Goal: Task Accomplishment & Management: Manage account settings

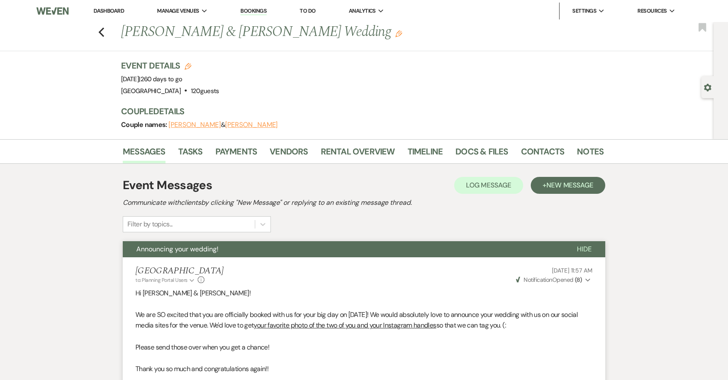
click at [257, 11] on link "Bookings" at bounding box center [254, 11] width 26 height 8
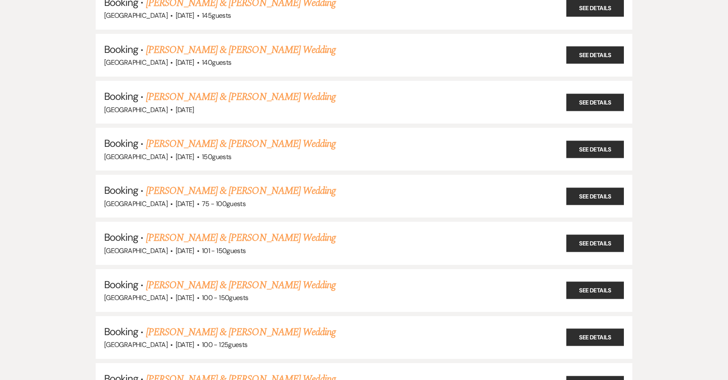
scroll to position [356, 0]
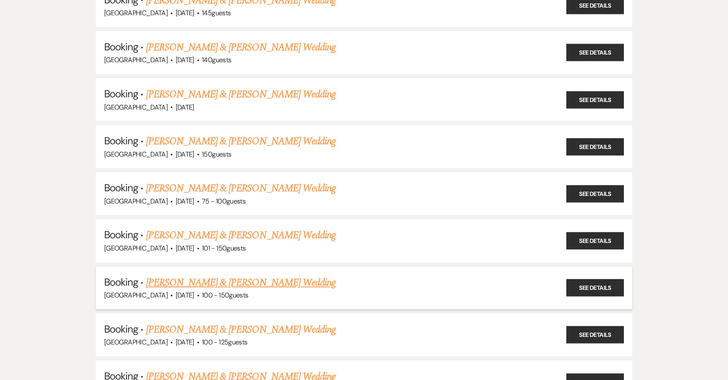
click at [250, 283] on link "[PERSON_NAME] & [PERSON_NAME] Wedding" at bounding box center [241, 282] width 190 height 15
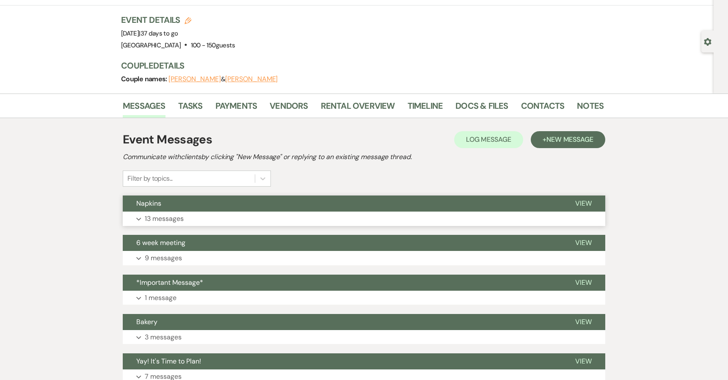
scroll to position [64, 0]
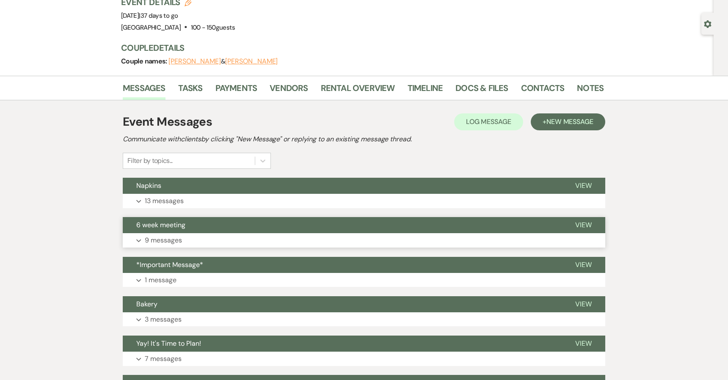
click at [252, 235] on button "Expand 9 messages" at bounding box center [364, 240] width 483 height 14
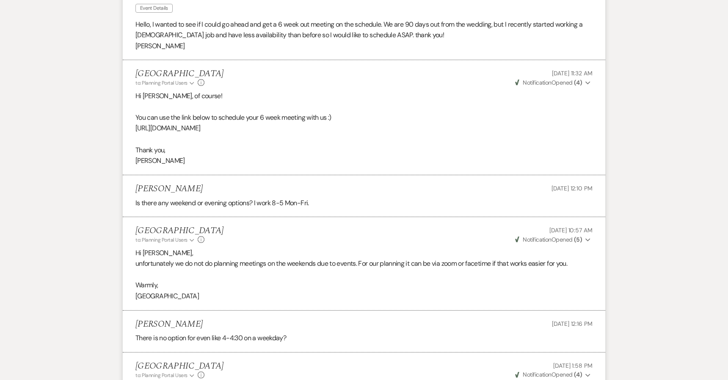
scroll to position [188, 0]
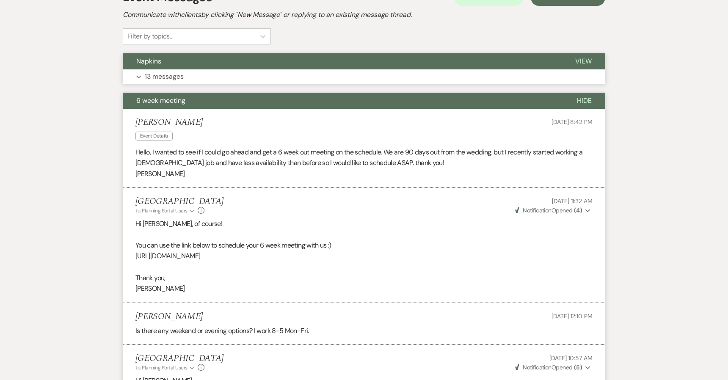
click at [237, 79] on button "Expand 13 messages" at bounding box center [364, 76] width 483 height 14
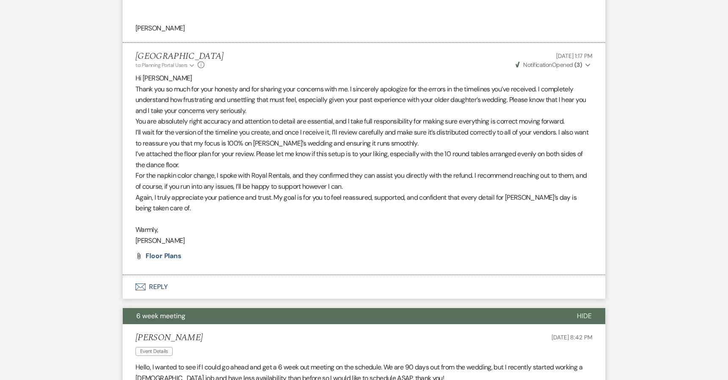
scroll to position [1454, 0]
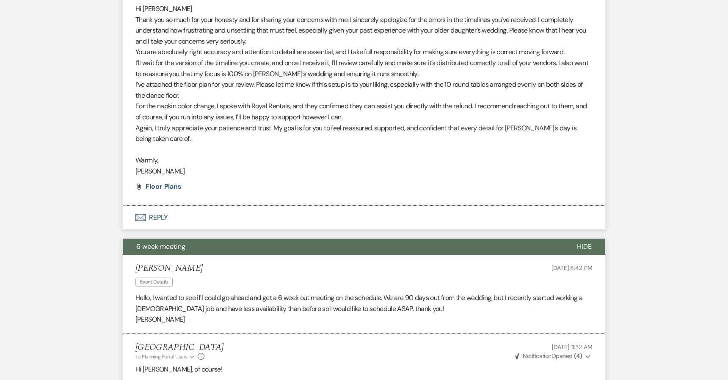
click at [199, 247] on button "6 week meeting" at bounding box center [343, 247] width 441 height 16
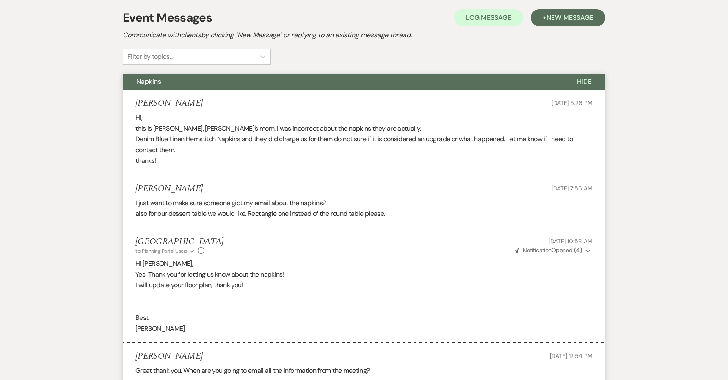
scroll to position [165, 0]
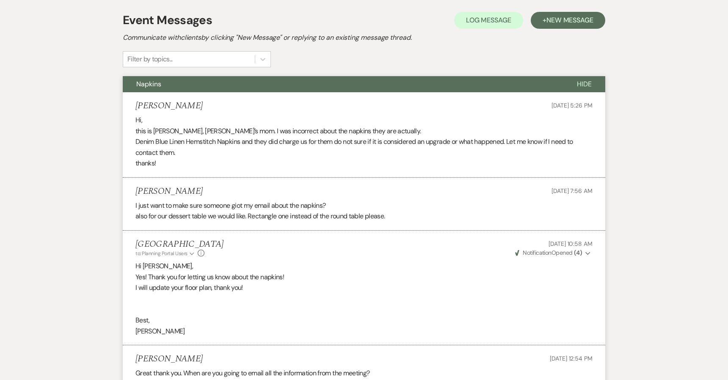
click at [320, 86] on button "Napkins" at bounding box center [343, 84] width 441 height 16
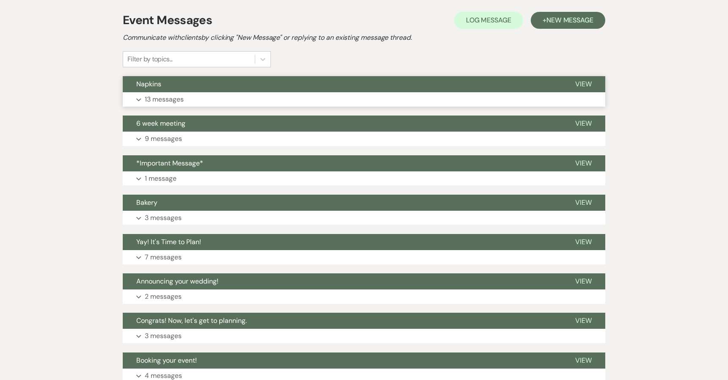
click at [320, 86] on button "Napkins" at bounding box center [342, 84] width 439 height 16
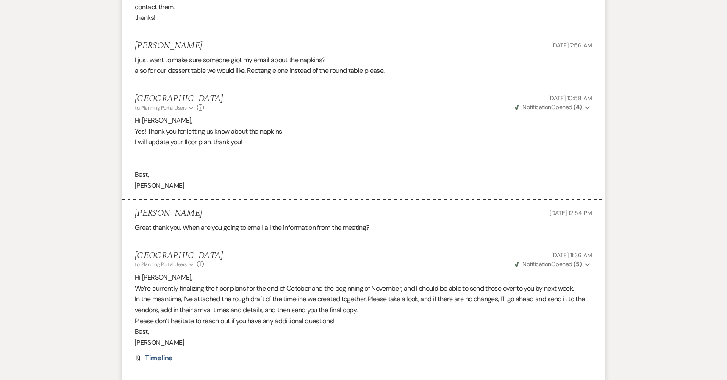
scroll to position [0, 0]
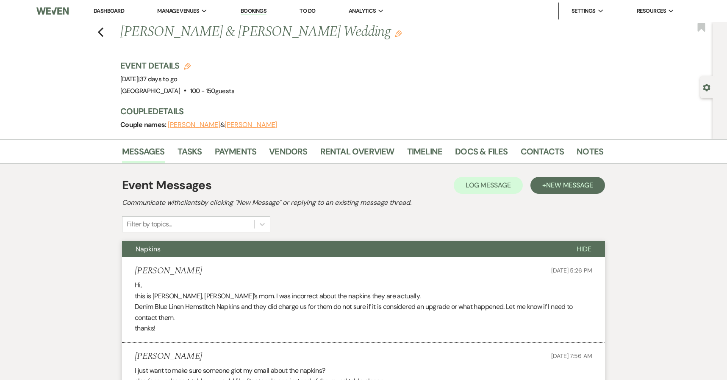
click at [249, 12] on link "Bookings" at bounding box center [254, 11] width 26 height 8
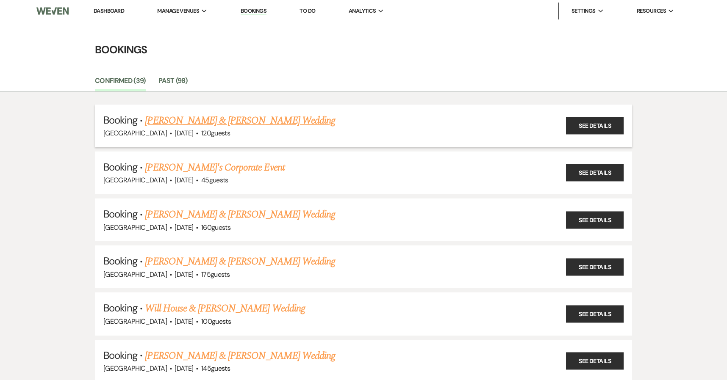
click at [190, 122] on link "[PERSON_NAME] & [PERSON_NAME] Wedding" at bounding box center [240, 120] width 190 height 15
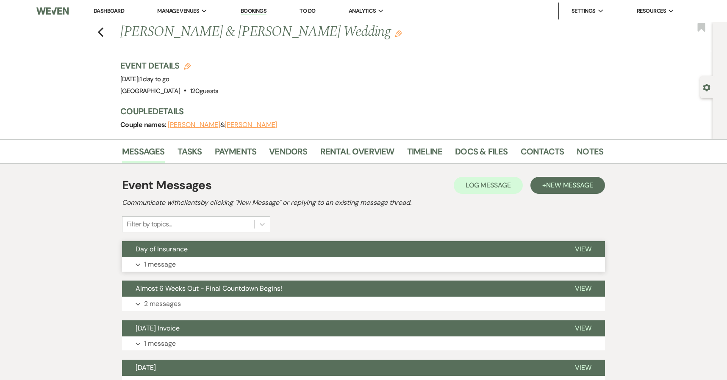
click at [188, 252] on span "Day of Insurance" at bounding box center [161, 249] width 52 height 9
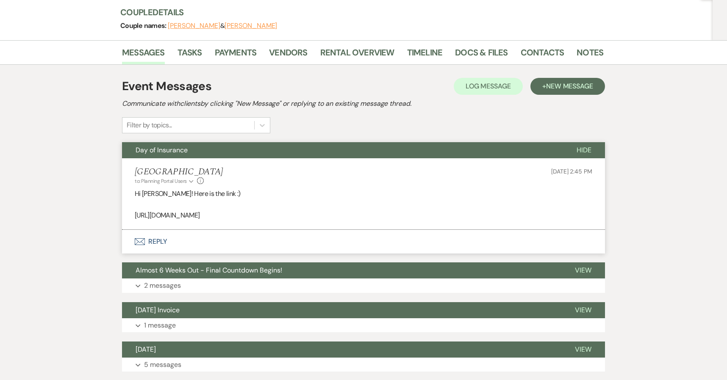
scroll to position [119, 0]
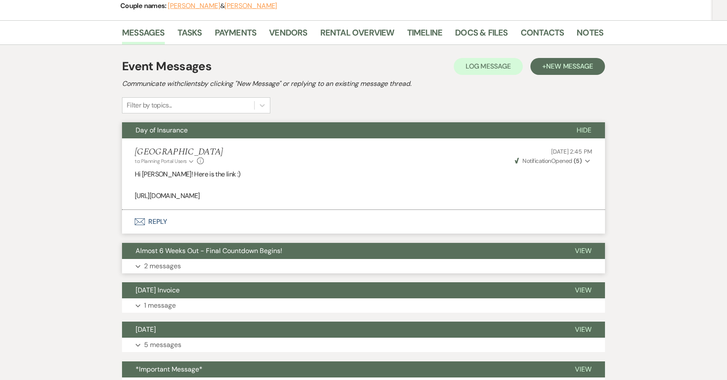
click at [194, 249] on span "Almost 6 Weeks Out - Final Countdown Begins!" at bounding box center [208, 250] width 147 height 9
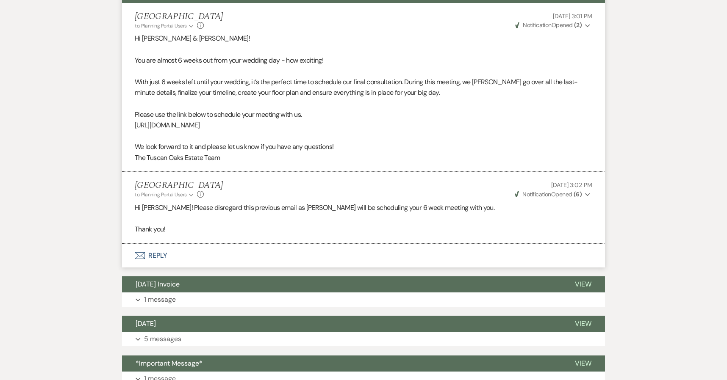
scroll to position [376, 0]
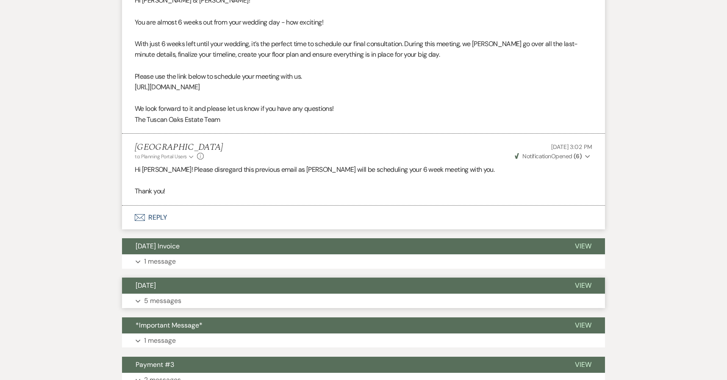
click at [222, 279] on button "[DATE]" at bounding box center [341, 286] width 439 height 16
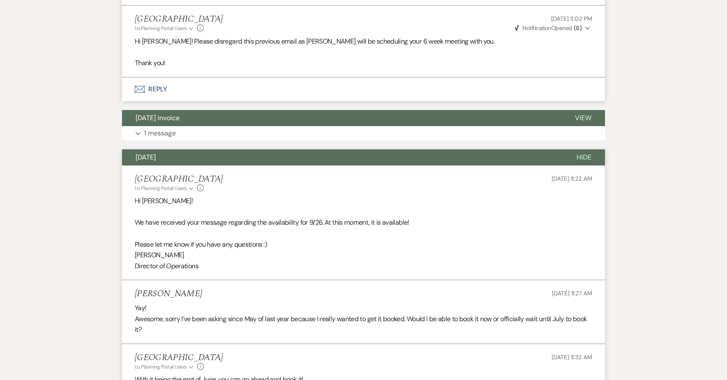
scroll to position [658, 0]
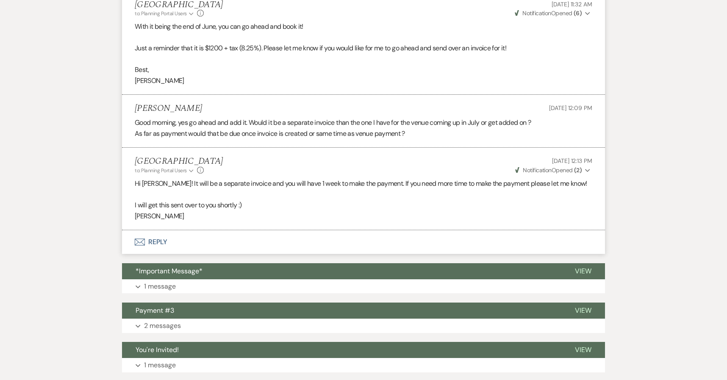
click at [222, 279] on button "Expand 1 message" at bounding box center [363, 286] width 483 height 14
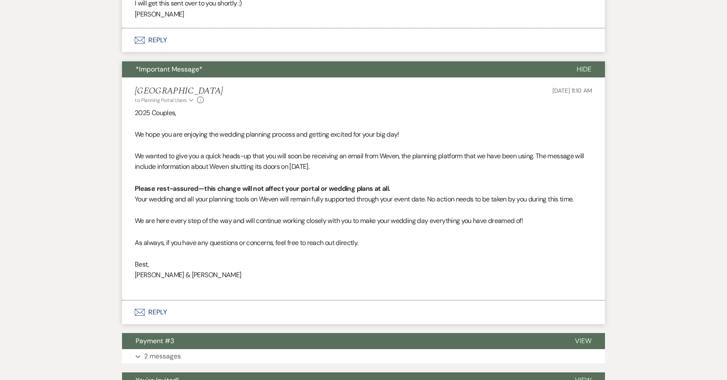
scroll to position [1125, 0]
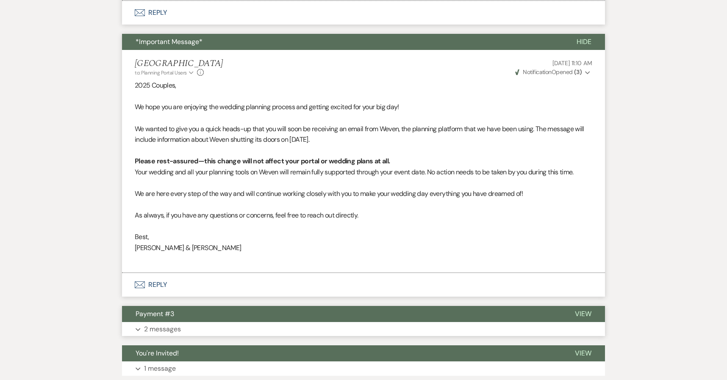
click at [208, 317] on button "Payment #3" at bounding box center [341, 314] width 439 height 16
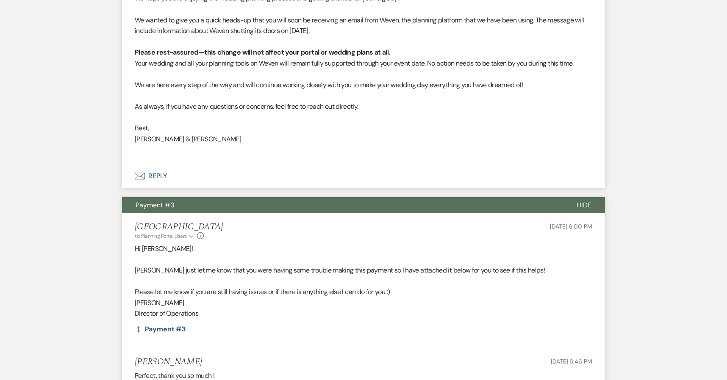
scroll to position [1239, 0]
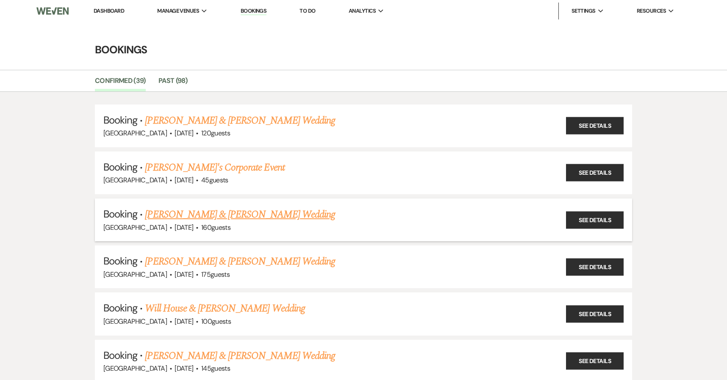
click at [177, 210] on link "[PERSON_NAME] & [PERSON_NAME] Wedding" at bounding box center [240, 214] width 190 height 15
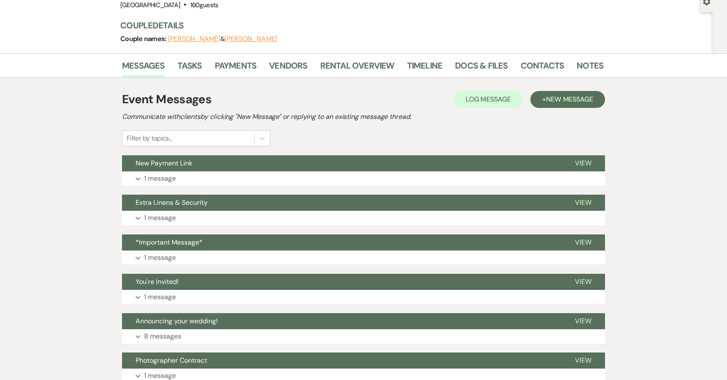
click at [323, 197] on button "Extra Linens & Security" at bounding box center [341, 203] width 439 height 16
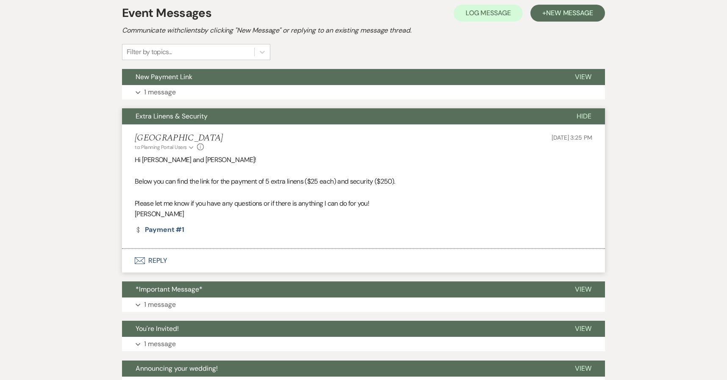
scroll to position [173, 0]
click at [240, 294] on button "*Important Message*" at bounding box center [341, 289] width 439 height 16
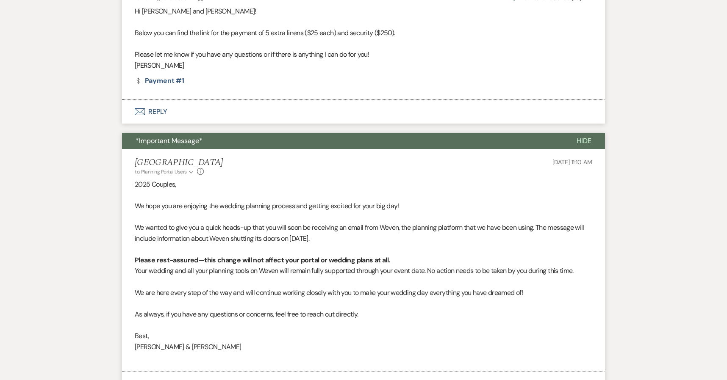
scroll to position [408, 0]
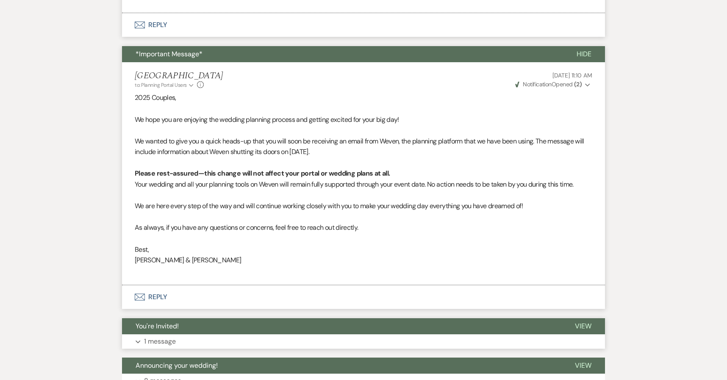
click at [224, 329] on button "You're Invited!" at bounding box center [341, 326] width 439 height 16
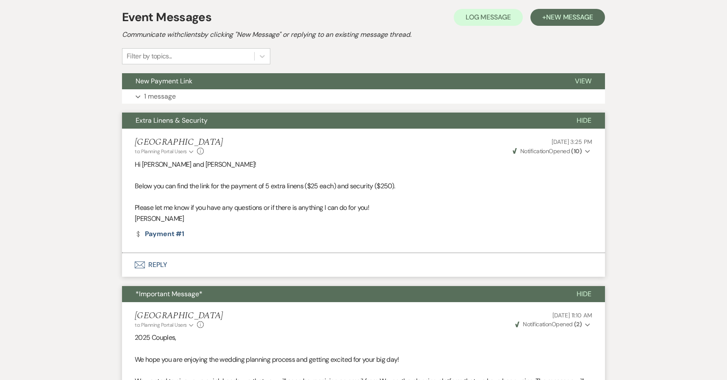
scroll to position [149, 0]
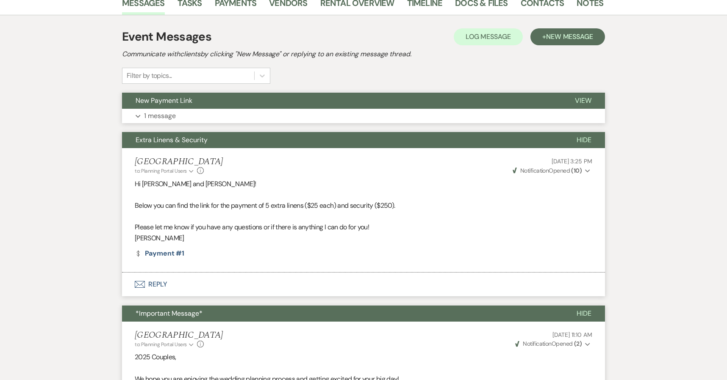
click at [237, 105] on button "New Payment Link" at bounding box center [341, 101] width 439 height 16
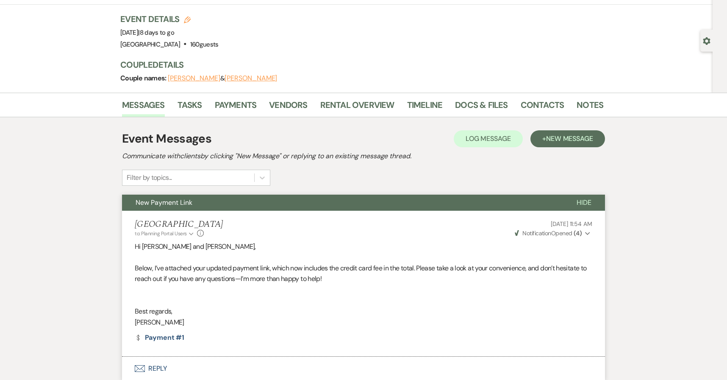
scroll to position [0, 0]
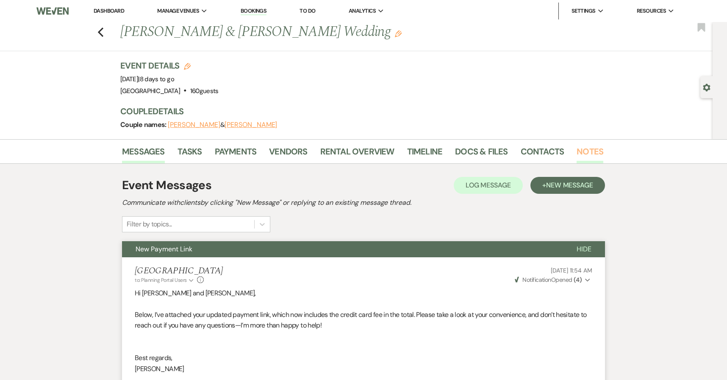
click at [589, 148] on link "Notes" at bounding box center [589, 154] width 27 height 19
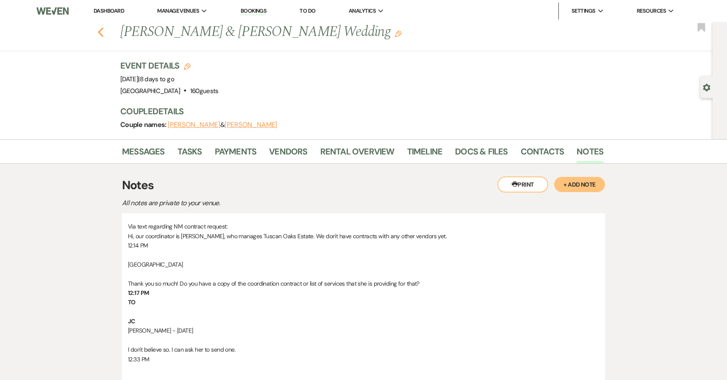
click at [98, 33] on icon "Previous" at bounding box center [100, 32] width 6 height 10
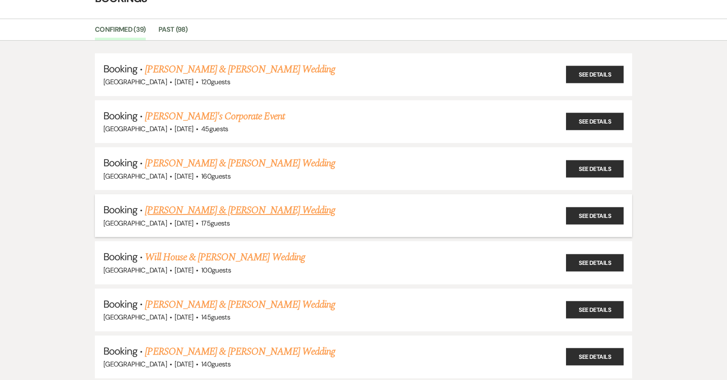
scroll to position [57, 0]
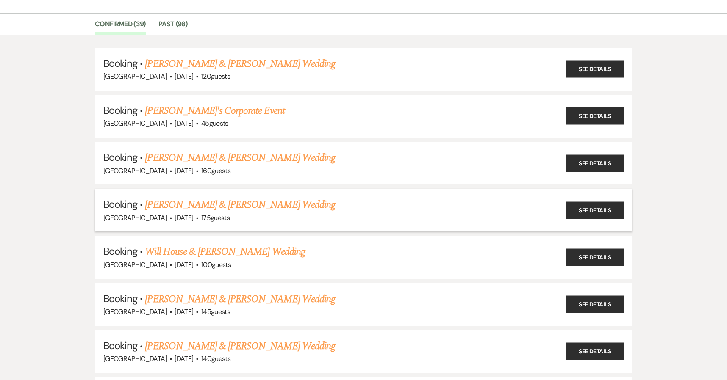
click at [225, 201] on link "[PERSON_NAME] & [PERSON_NAME] Wedding" at bounding box center [240, 204] width 190 height 15
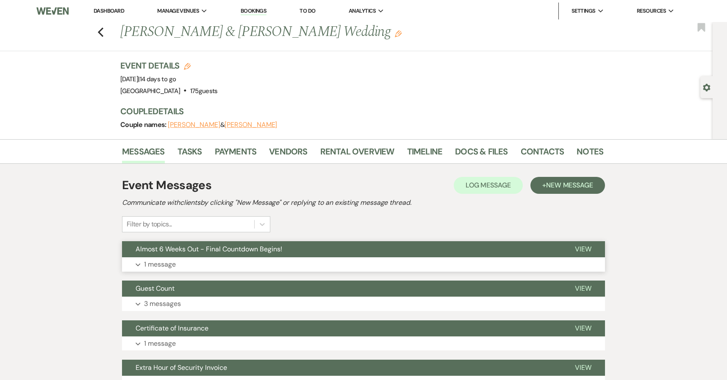
click at [271, 249] on span "Almost 6 Weeks Out - Final Countdown Begins!" at bounding box center [208, 249] width 147 height 9
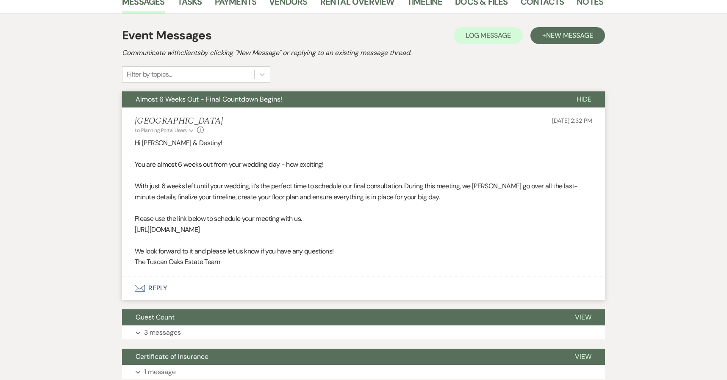
scroll to position [240, 0]
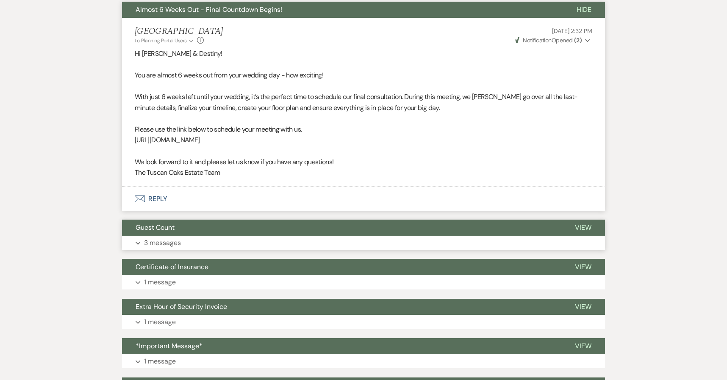
click at [271, 229] on button "Guest Count" at bounding box center [341, 228] width 439 height 16
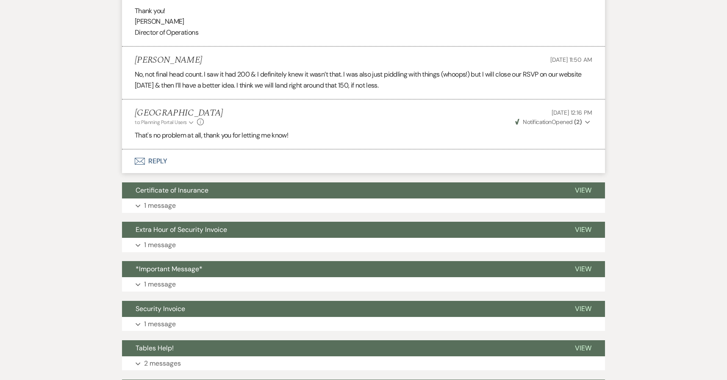
scroll to position [558, 0]
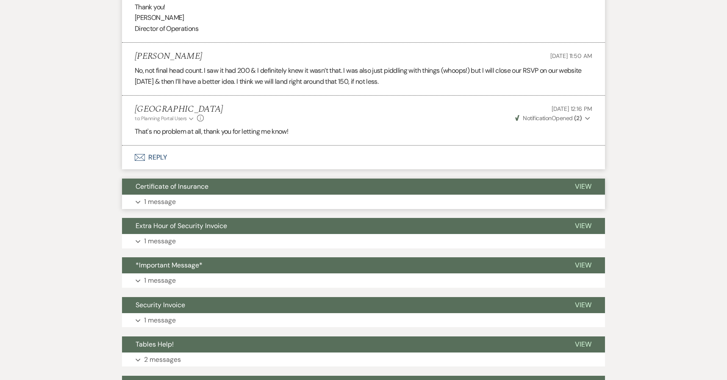
click at [256, 202] on button "Expand 1 message" at bounding box center [363, 202] width 483 height 14
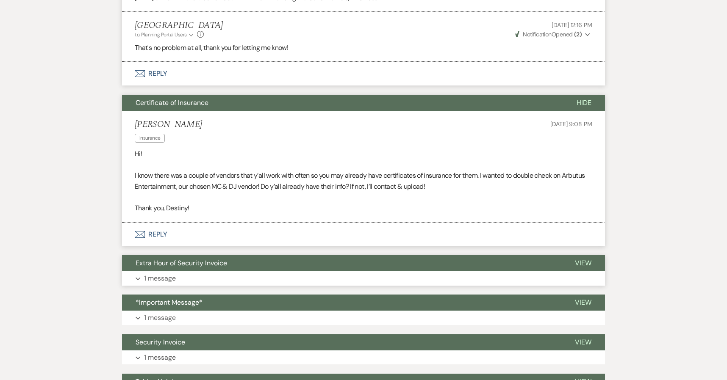
scroll to position [644, 0]
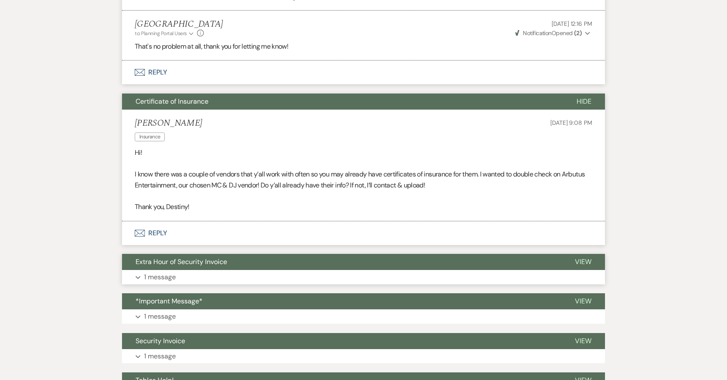
click at [226, 271] on button "Expand 1 message" at bounding box center [363, 277] width 483 height 14
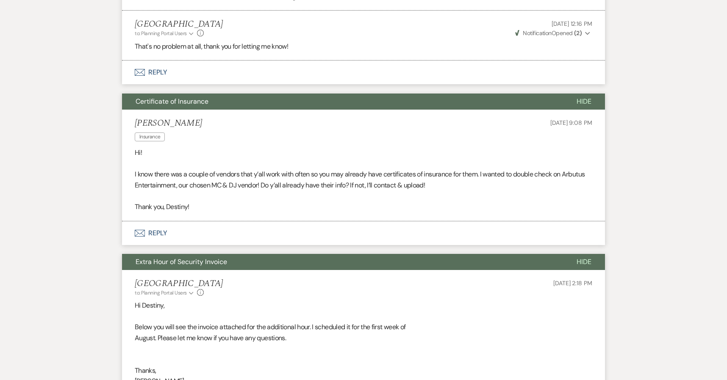
scroll to position [740, 0]
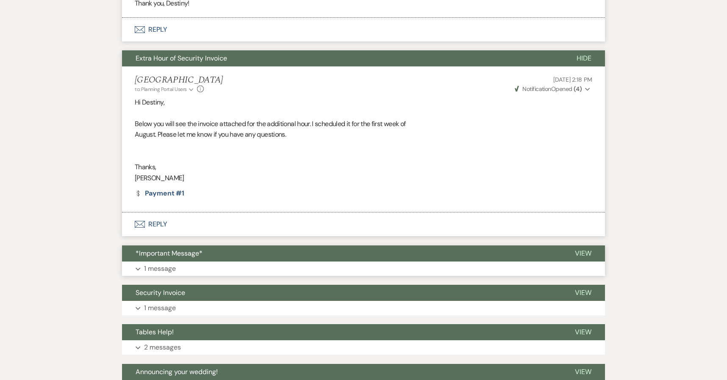
click at [199, 311] on button "Expand 1 message" at bounding box center [363, 308] width 483 height 14
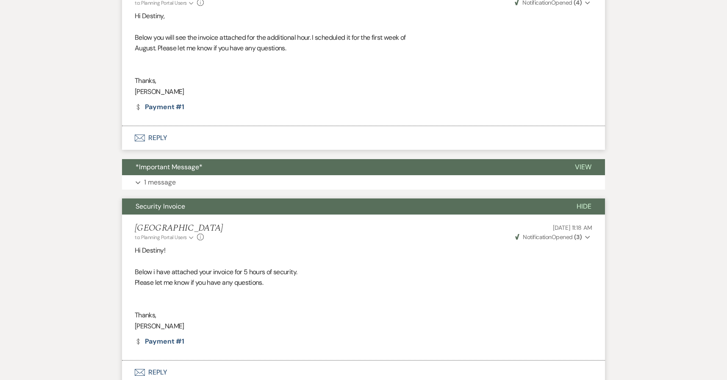
scroll to position [932, 0]
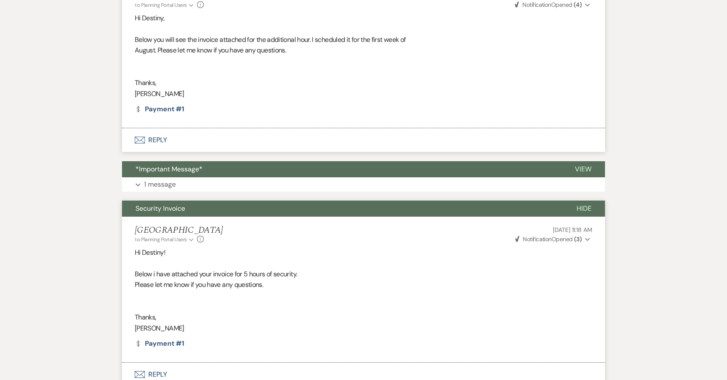
scroll to position [57, 0]
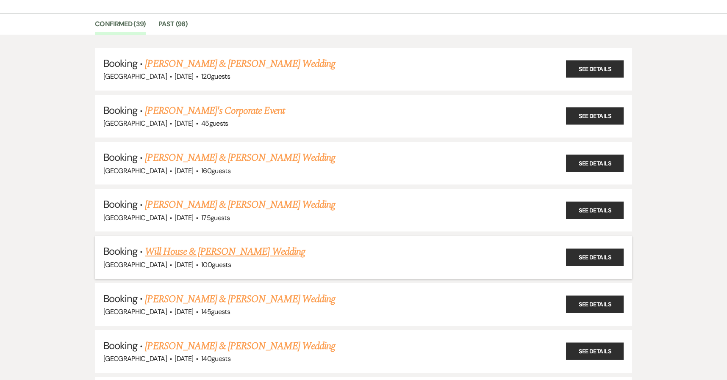
click at [177, 255] on link "Will House & [PERSON_NAME] Wedding" at bounding box center [225, 251] width 160 height 15
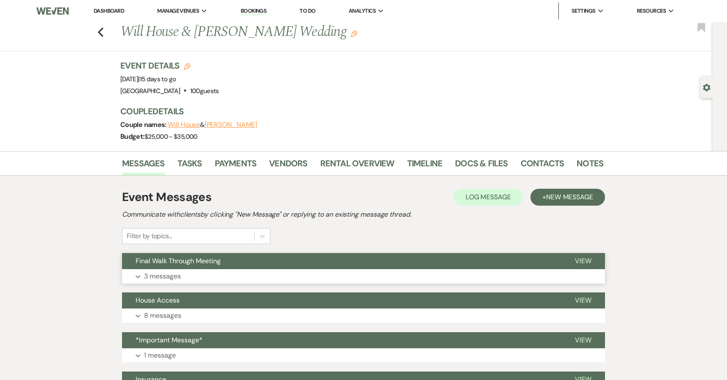
click at [190, 257] on span "Final Walk Through Meeting" at bounding box center [177, 261] width 85 height 9
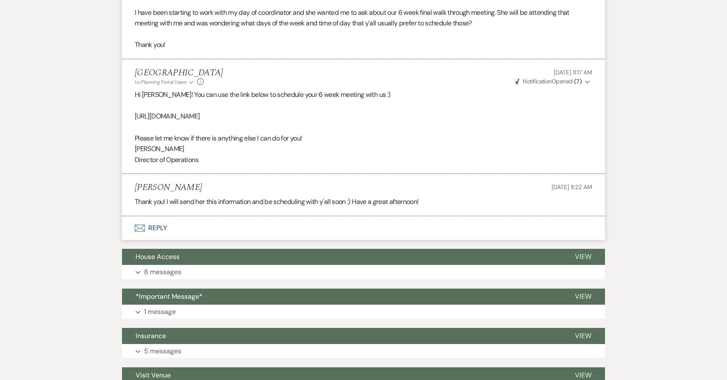
scroll to position [331, 0]
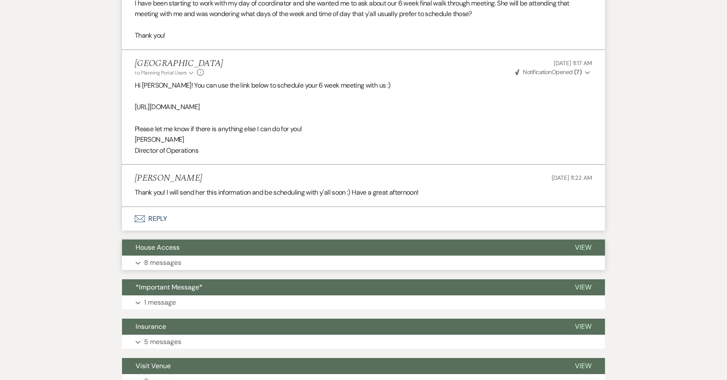
click at [191, 249] on button "House Access" at bounding box center [341, 248] width 439 height 16
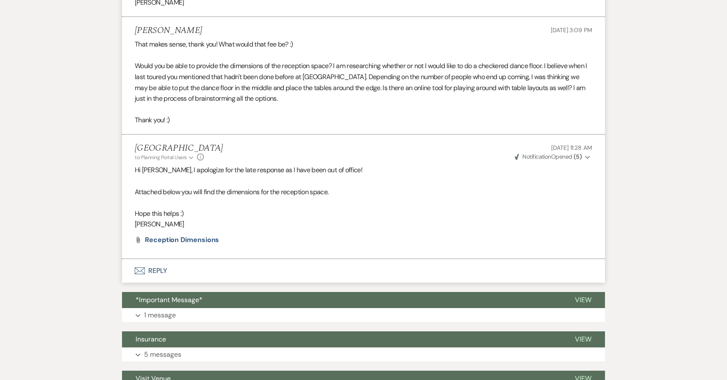
scroll to position [1225, 0]
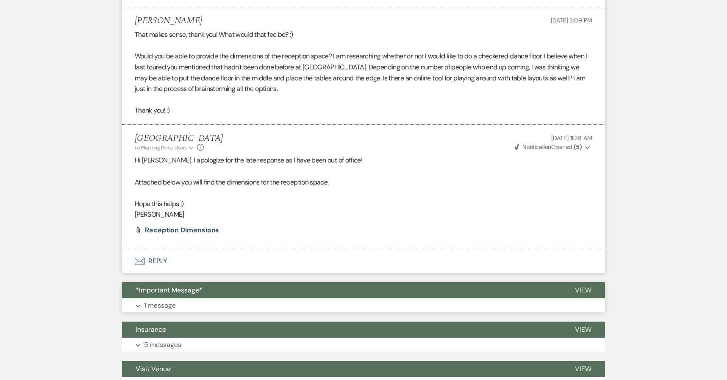
click at [192, 299] on button "*Important Message*" at bounding box center [341, 290] width 439 height 16
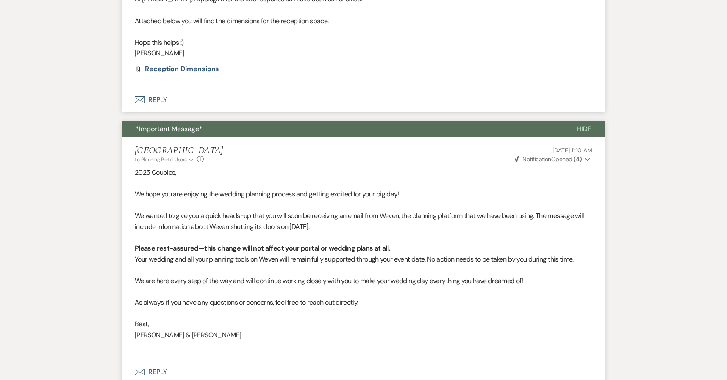
scroll to position [1532, 0]
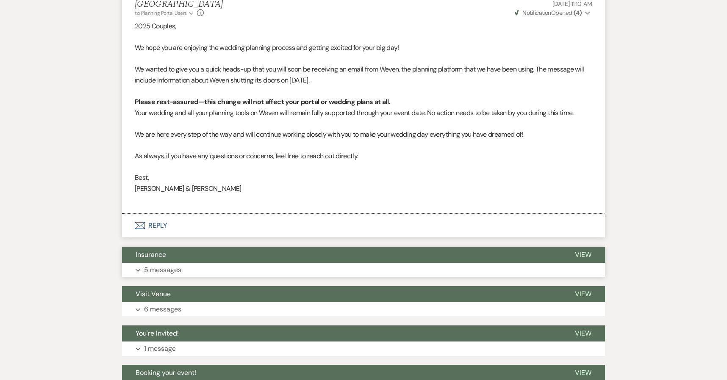
click at [186, 263] on button "Insurance" at bounding box center [341, 255] width 439 height 16
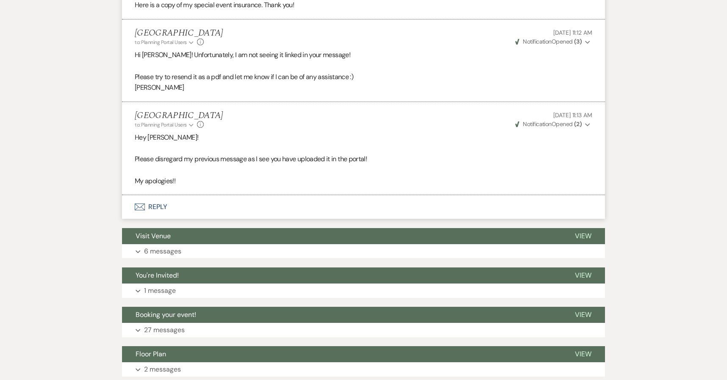
scroll to position [2081, 0]
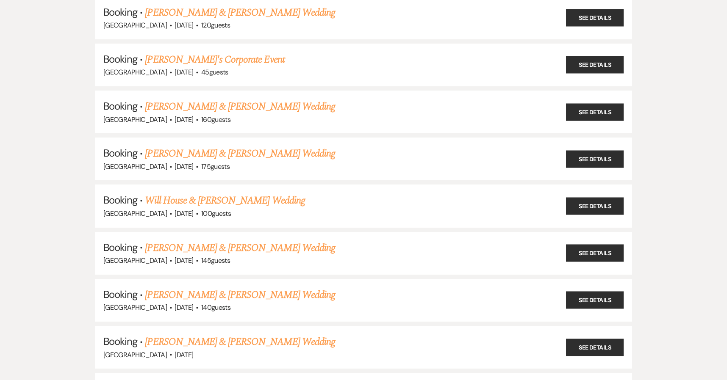
scroll to position [111, 0]
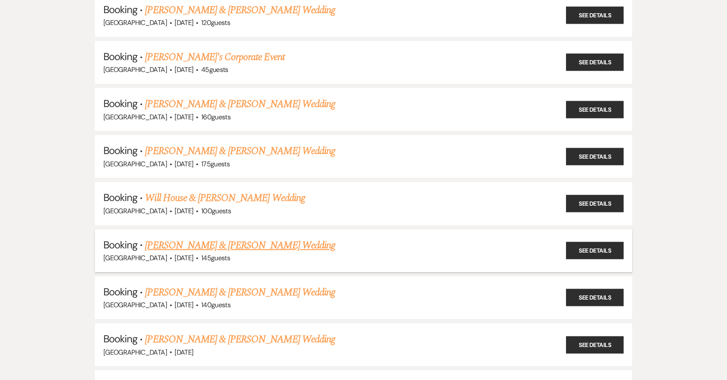
click at [174, 244] on link "[PERSON_NAME] & [PERSON_NAME] Wedding" at bounding box center [240, 245] width 190 height 15
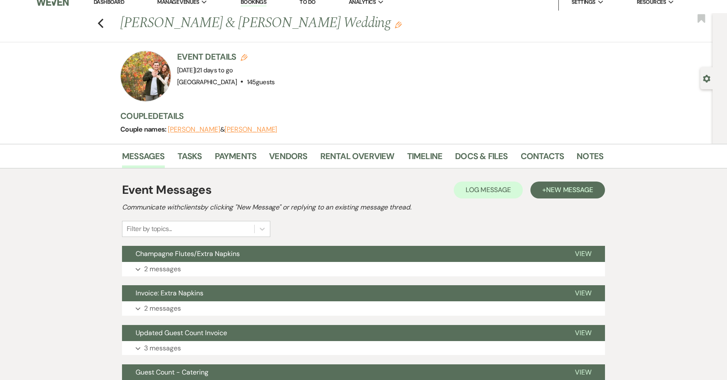
click at [196, 268] on button "Expand 2 messages" at bounding box center [363, 269] width 483 height 14
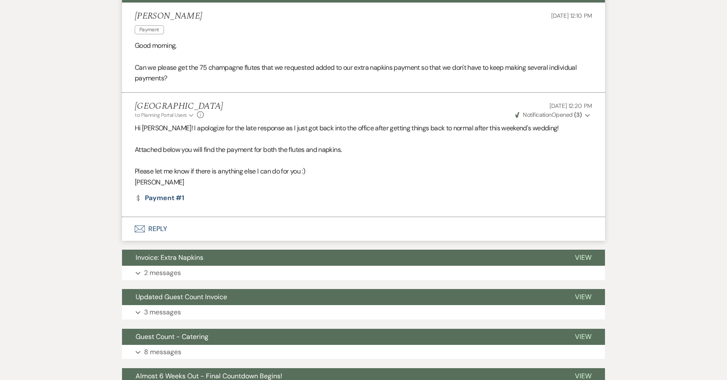
scroll to position [279, 0]
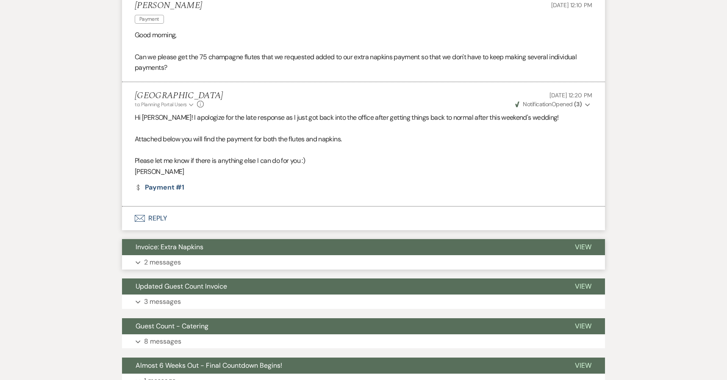
click at [195, 249] on span "Invoice: Extra Napkins" at bounding box center [169, 247] width 68 height 9
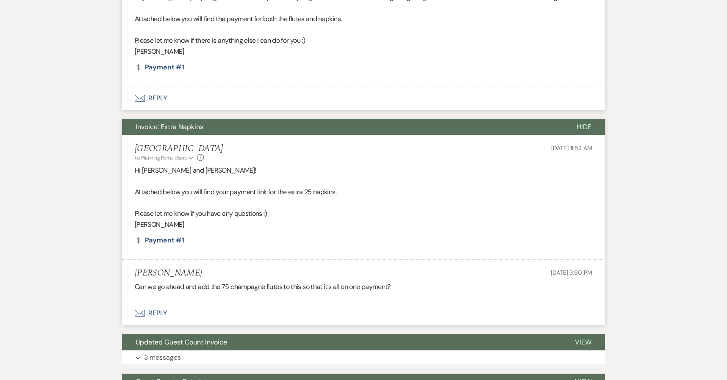
scroll to position [439, 0]
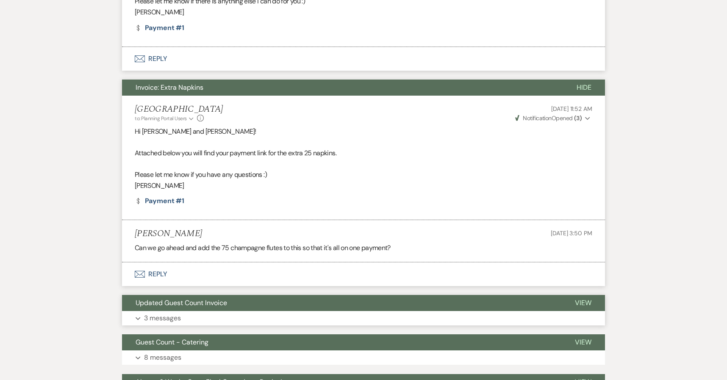
click at [194, 302] on span "Updated Guest Count Invoice" at bounding box center [180, 303] width 91 height 9
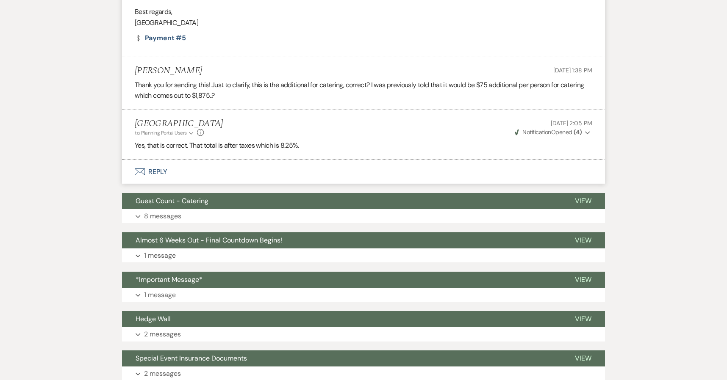
scroll to position [823, 0]
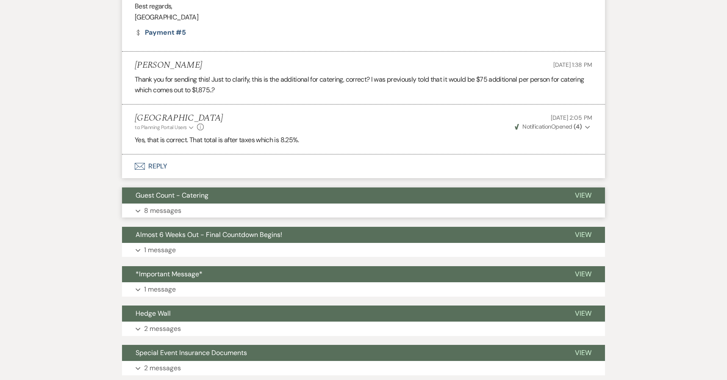
click at [209, 202] on button "Guest Count - Catering" at bounding box center [341, 196] width 439 height 16
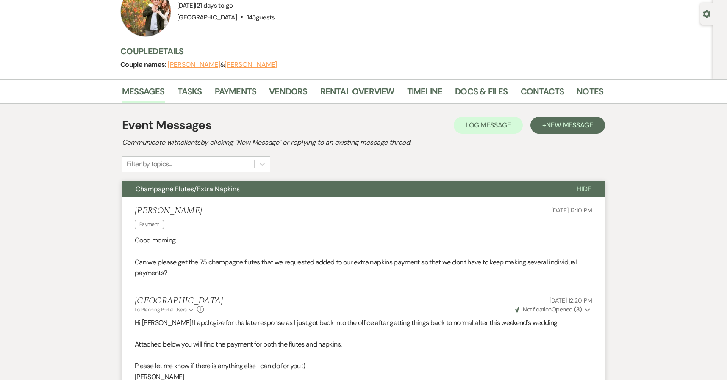
scroll to position [72, 0]
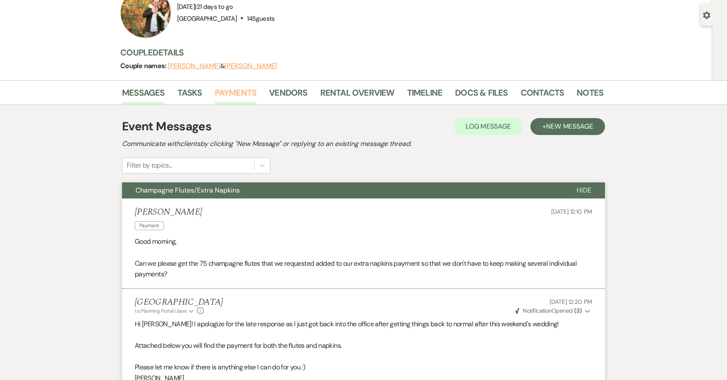
click at [241, 97] on link "Payments" at bounding box center [236, 95] width 42 height 19
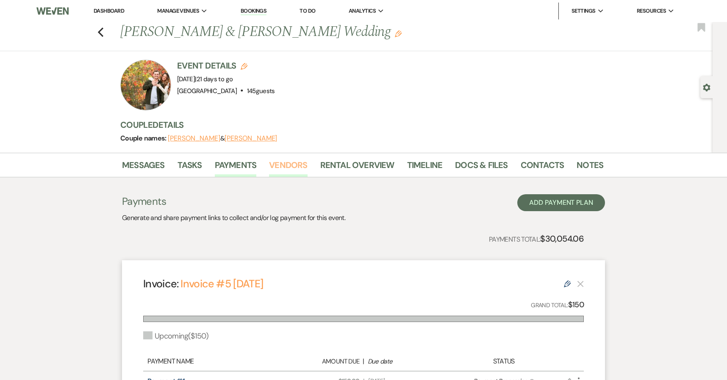
click at [283, 162] on link "Vendors" at bounding box center [288, 167] width 38 height 19
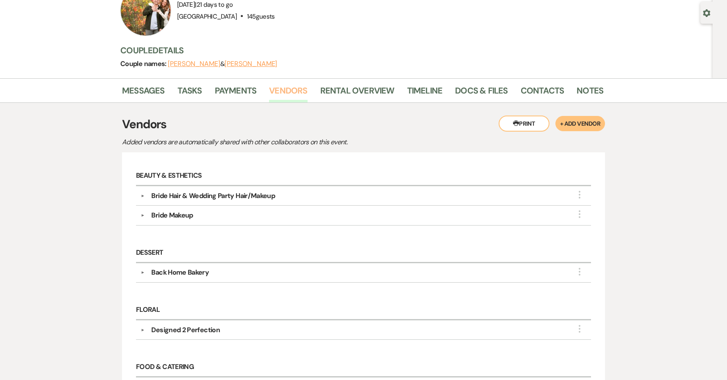
scroll to position [42, 0]
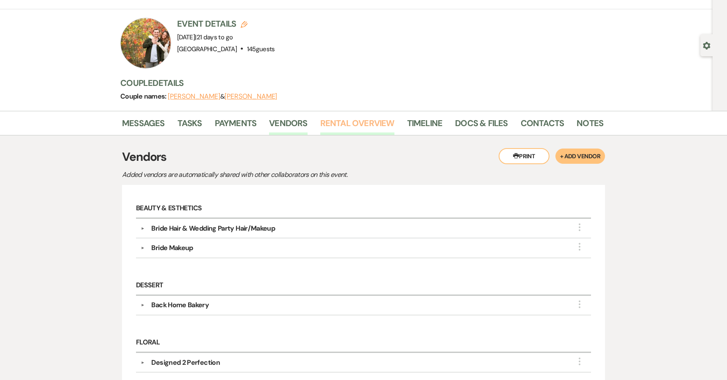
click at [357, 123] on link "Rental Overview" at bounding box center [357, 125] width 74 height 19
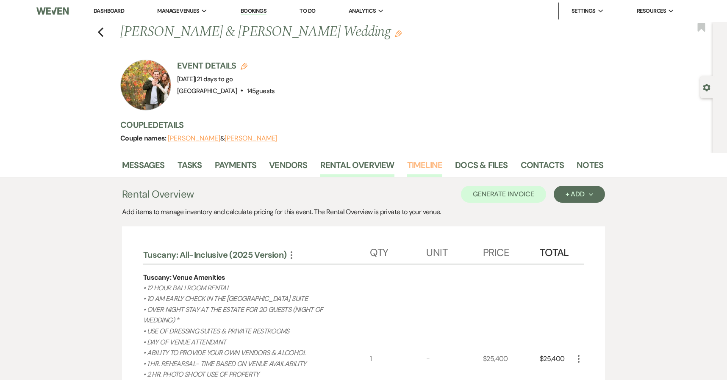
click at [424, 173] on link "Timeline" at bounding box center [425, 167] width 36 height 19
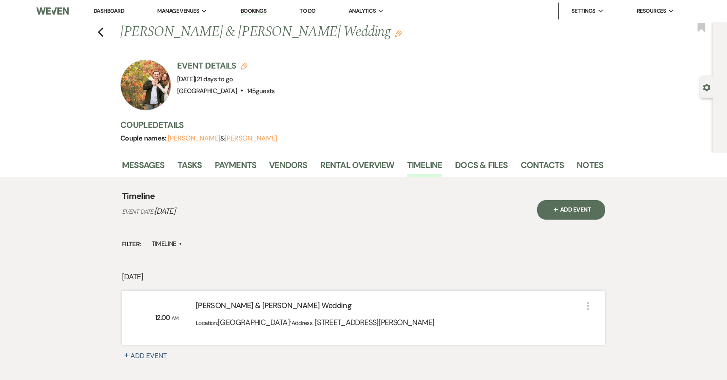
click at [483, 158] on li "Docs & Files" at bounding box center [487, 167] width 65 height 20
click at [478, 173] on link "Docs & Files" at bounding box center [481, 167] width 53 height 19
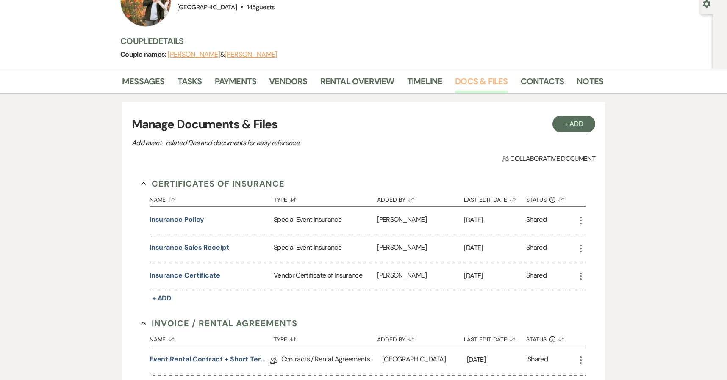
scroll to position [84, 0]
click at [576, 83] on link "Notes" at bounding box center [589, 83] width 27 height 19
